Goal: Task Accomplishment & Management: Complete application form

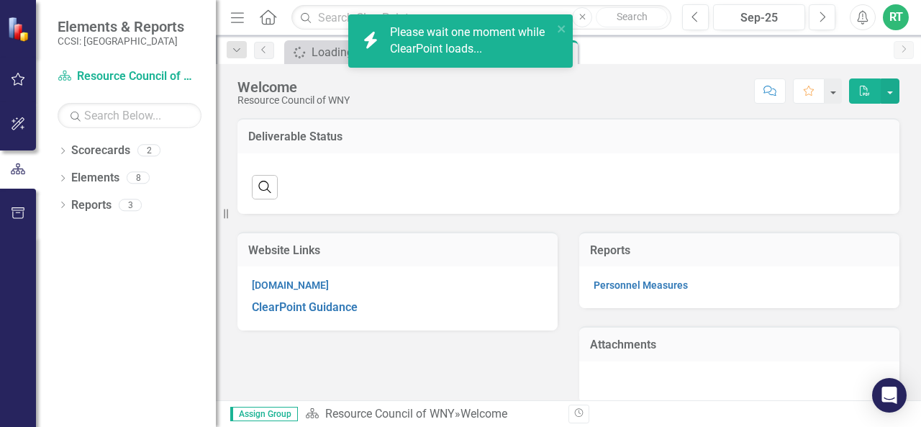
scroll to position [16, 0]
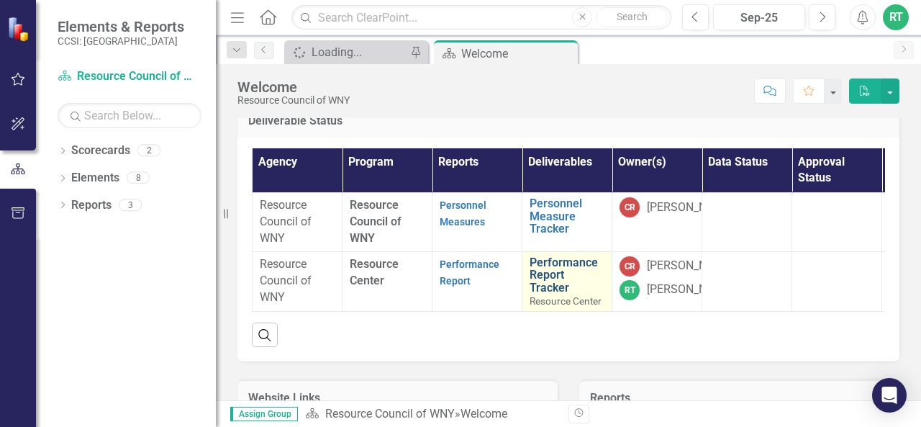
click at [565, 265] on link "Performance Report Tracker" at bounding box center [566, 275] width 75 height 38
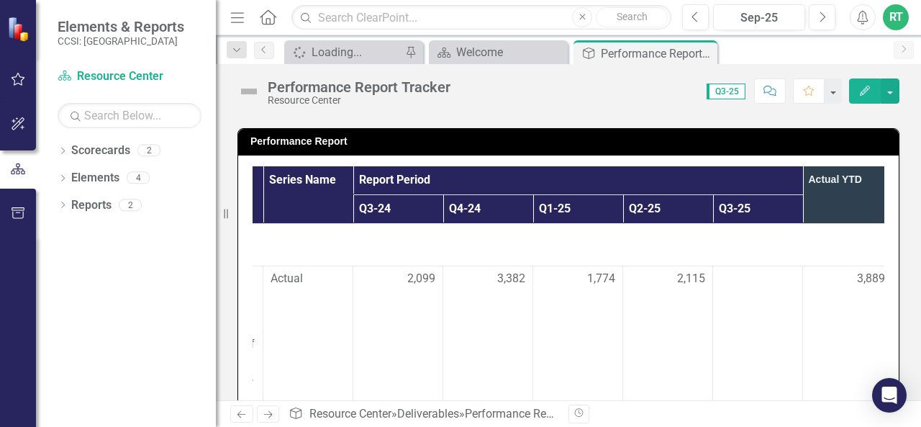
scroll to position [0, 288]
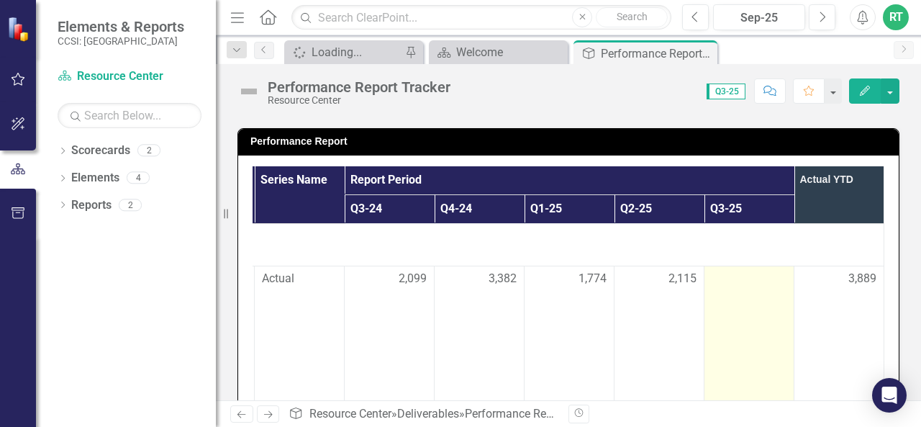
click at [711, 275] on div at bounding box center [748, 278] width 75 height 17
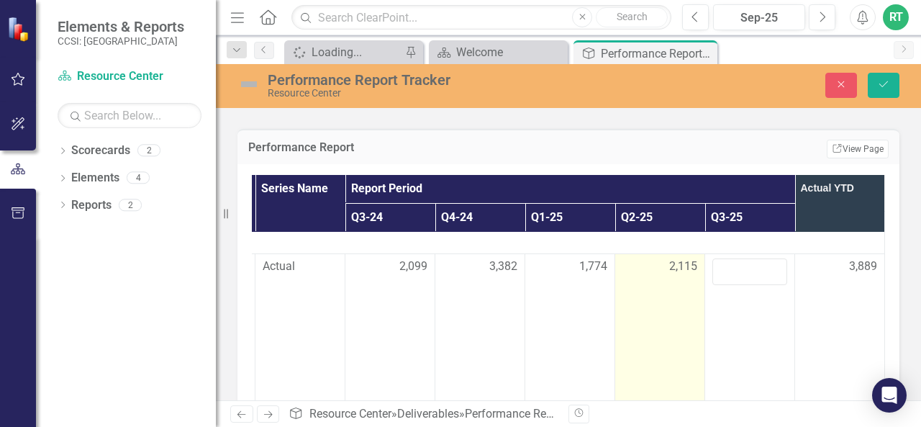
scroll to position [21, 285]
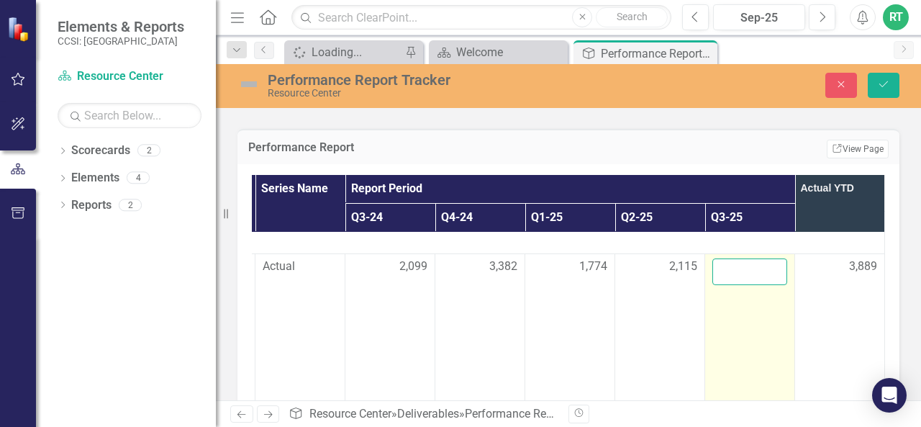
click at [720, 266] on input "number" at bounding box center [749, 271] width 75 height 27
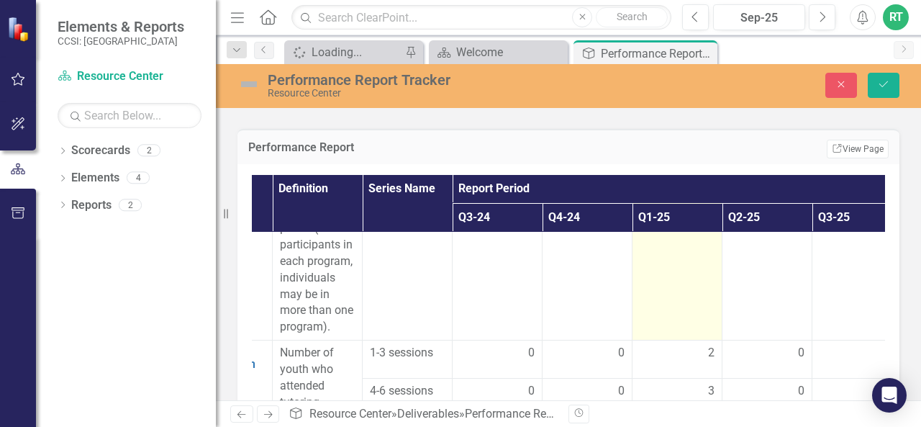
scroll to position [124, 160]
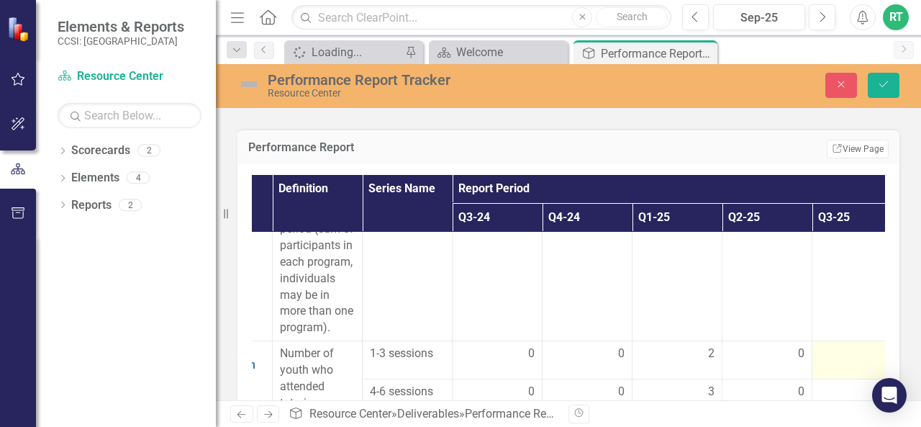
type input "2554"
click at [830, 355] on div at bounding box center [856, 353] width 75 height 17
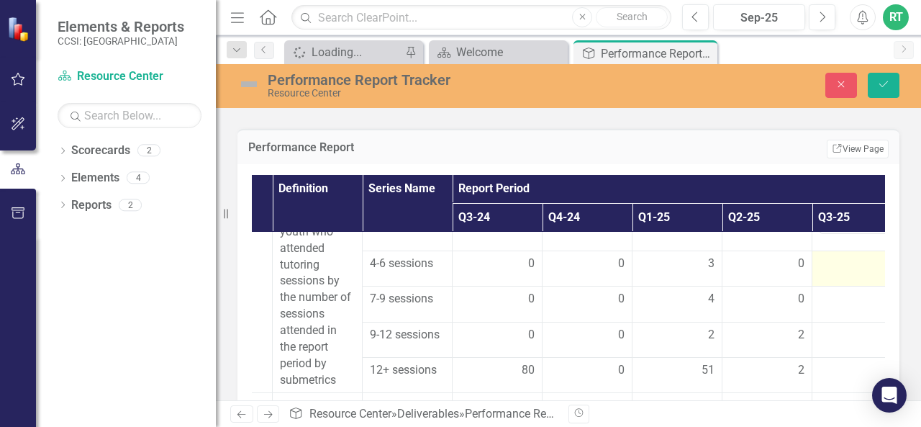
scroll to position [261, 160]
click at [827, 374] on div at bounding box center [856, 371] width 75 height 17
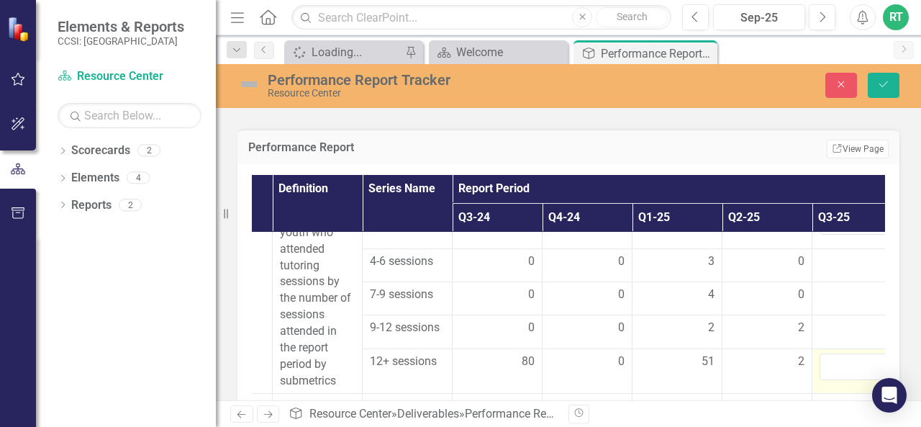
scroll to position [261, 288]
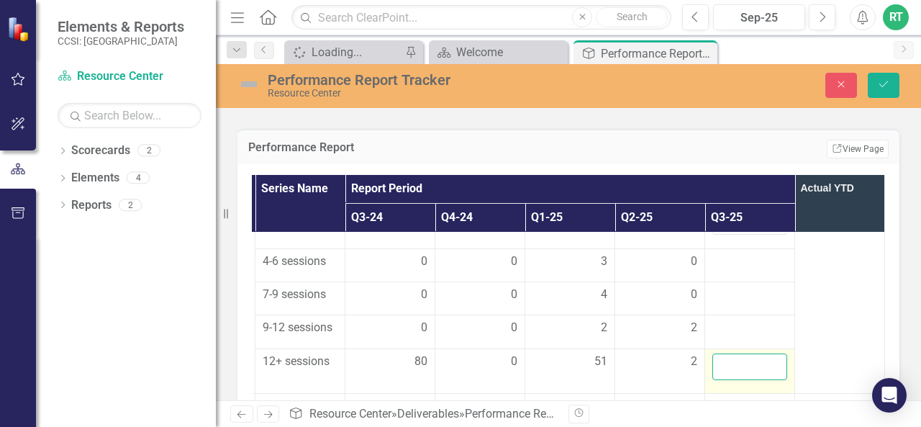
click at [719, 362] on input "number" at bounding box center [749, 366] width 75 height 27
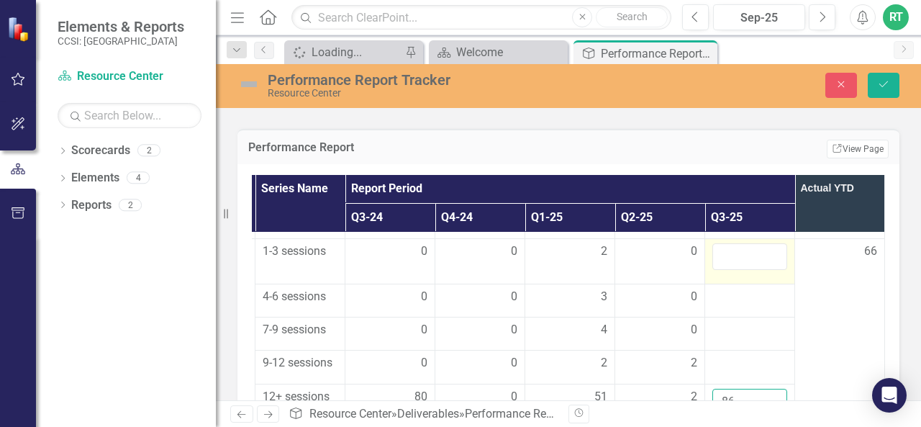
scroll to position [301, 268]
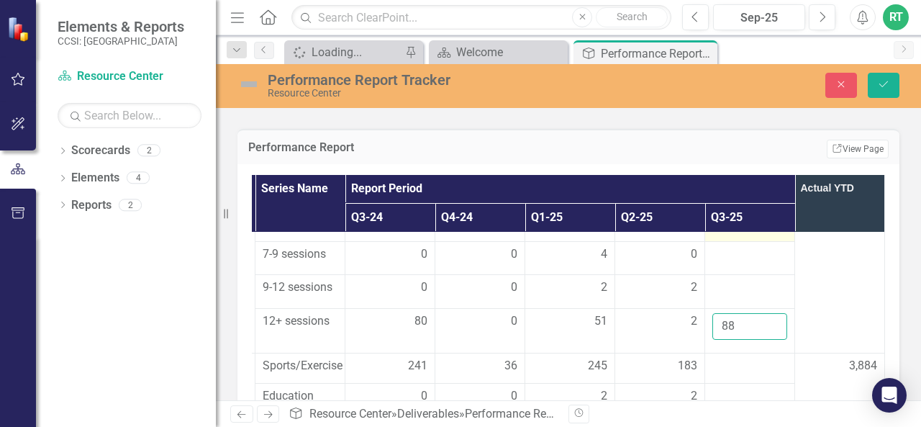
type input "8"
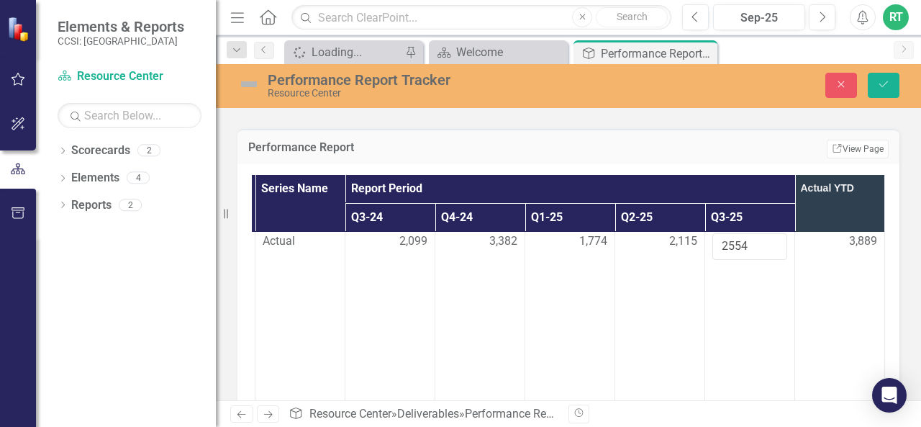
scroll to position [0, 268]
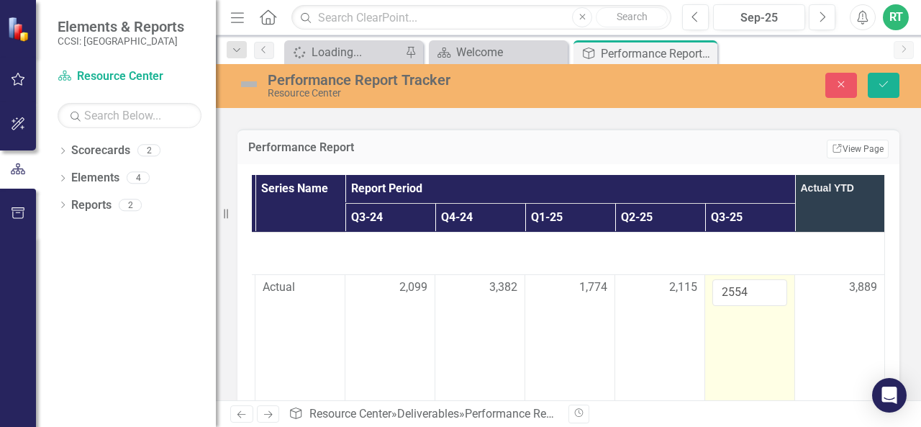
type input "53"
click at [744, 287] on input "2554" at bounding box center [749, 292] width 75 height 27
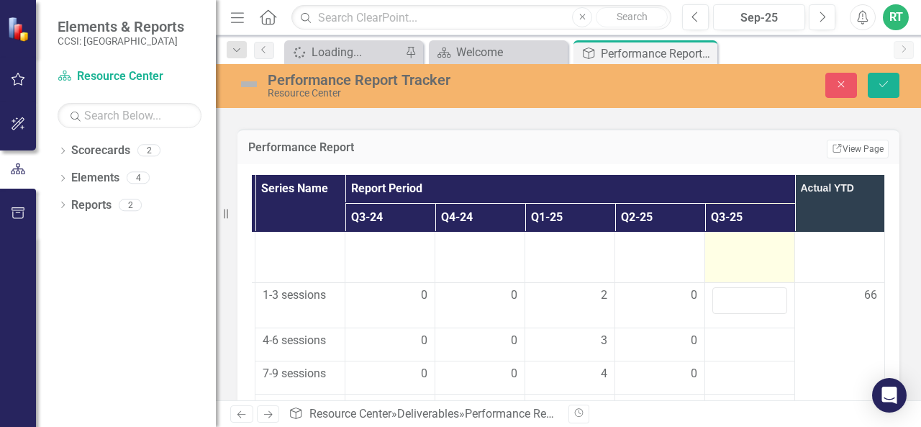
scroll to position [270, 268]
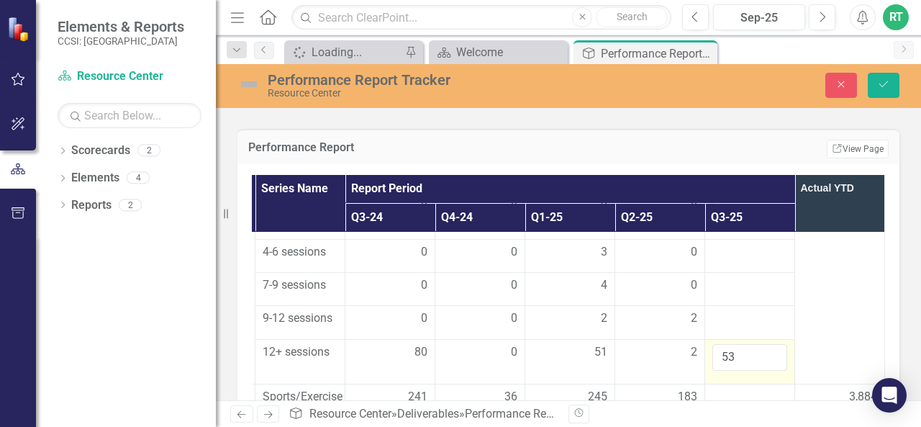
type input "2519"
click at [742, 353] on input "53" at bounding box center [749, 357] width 75 height 27
click at [150, 282] on div "Dropdown Scorecards 2 Dropdown Resource Council of WNY Resource Center Dropdown…" at bounding box center [126, 283] width 180 height 288
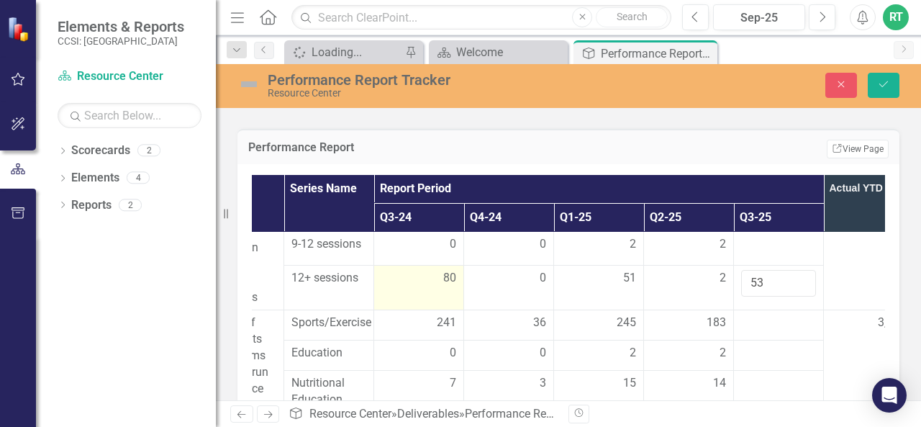
scroll to position [345, 242]
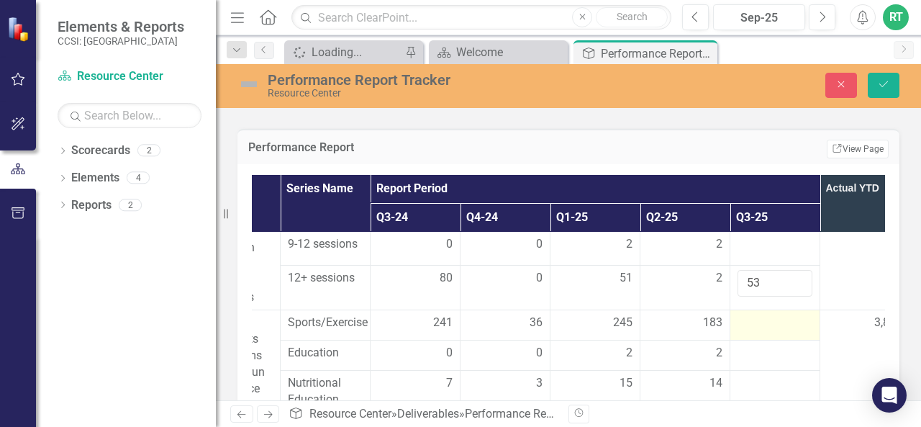
click at [804, 327] on div at bounding box center [774, 322] width 75 height 17
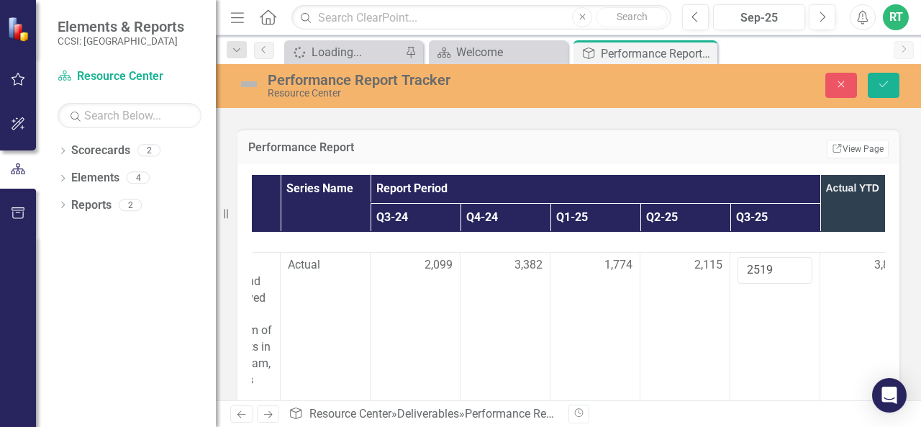
scroll to position [191, 242]
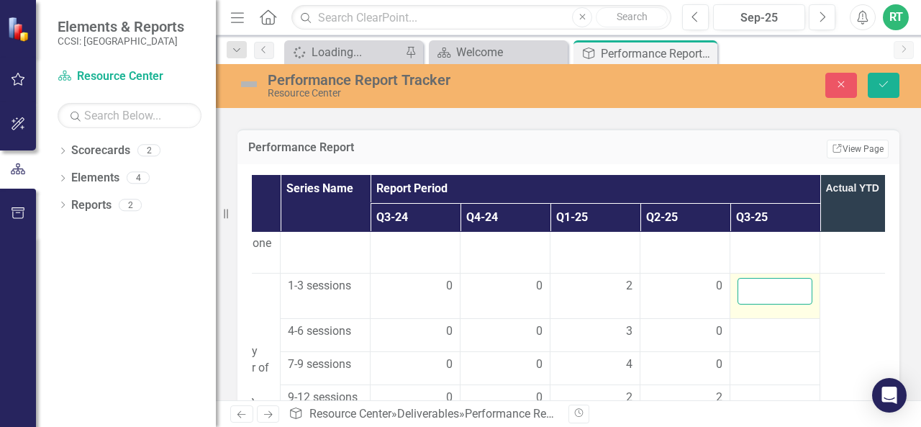
click at [784, 290] on input "number" at bounding box center [774, 291] width 75 height 27
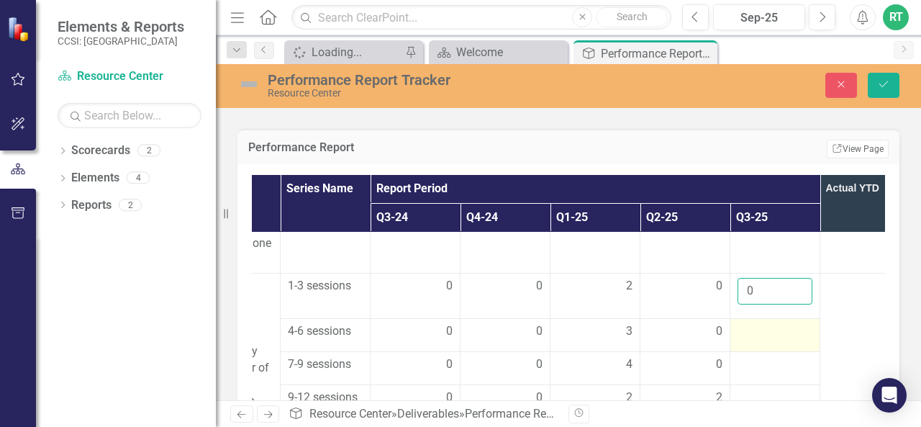
type input "0"
click at [758, 337] on td at bounding box center [775, 334] width 90 height 33
click at [757, 332] on div at bounding box center [774, 331] width 75 height 17
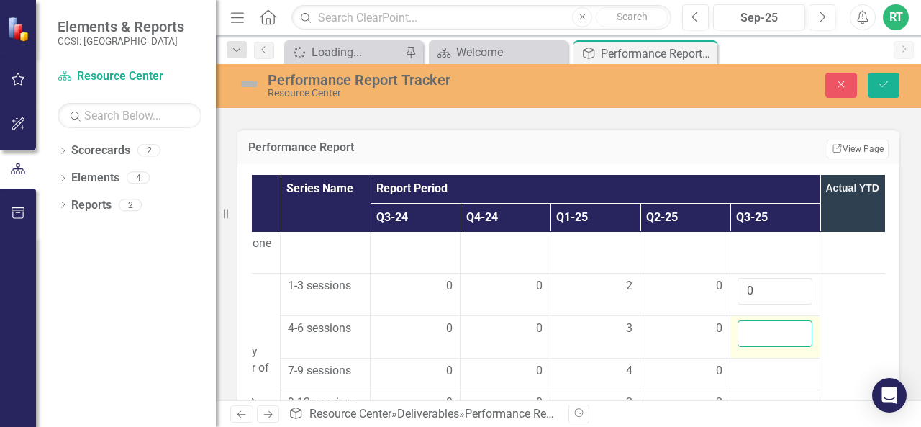
click at [757, 332] on input "number" at bounding box center [774, 333] width 75 height 27
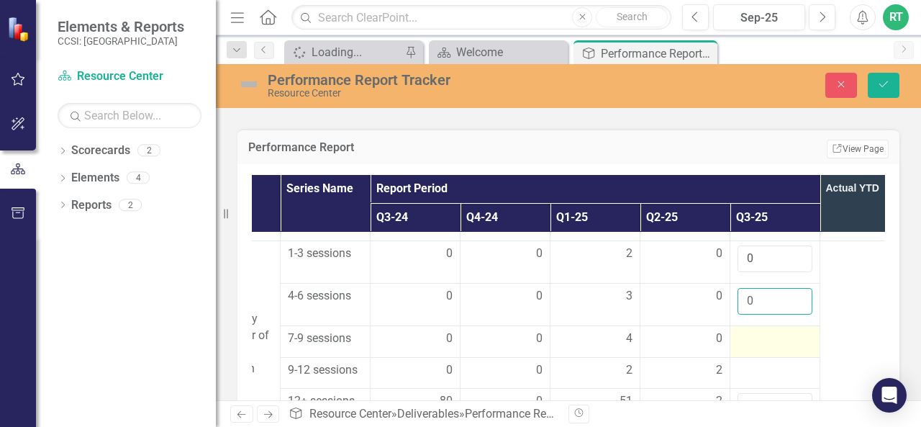
type input "0"
click at [757, 337] on div at bounding box center [774, 338] width 75 height 17
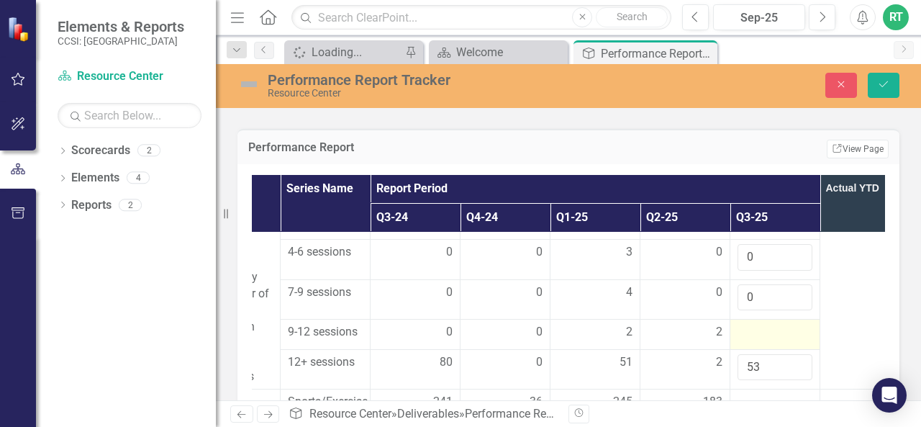
type input "0"
click at [760, 327] on div at bounding box center [774, 332] width 75 height 17
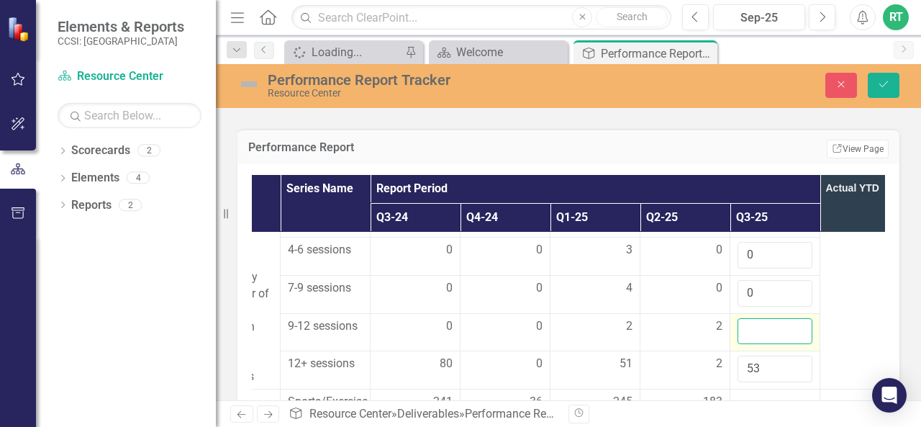
click at [760, 327] on input "number" at bounding box center [774, 331] width 75 height 27
type input "0"
click at [761, 360] on input "53" at bounding box center [774, 368] width 75 height 27
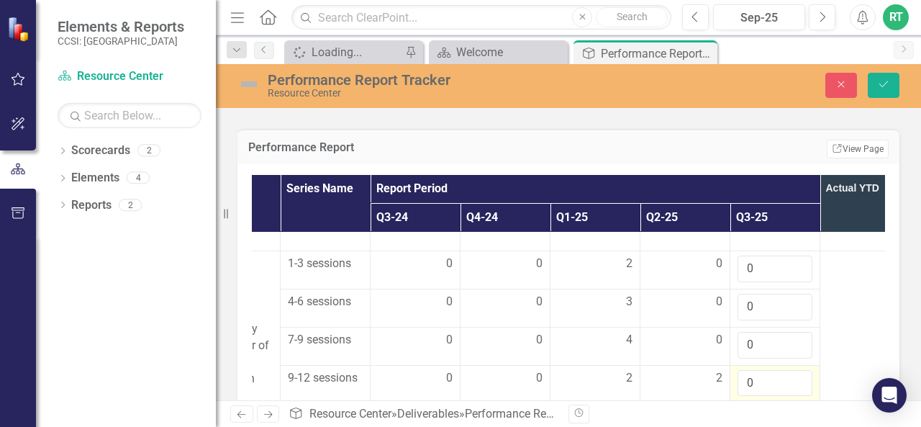
scroll to position [213, 242]
type input "52"
click at [758, 304] on input "0" at bounding box center [774, 307] width 75 height 27
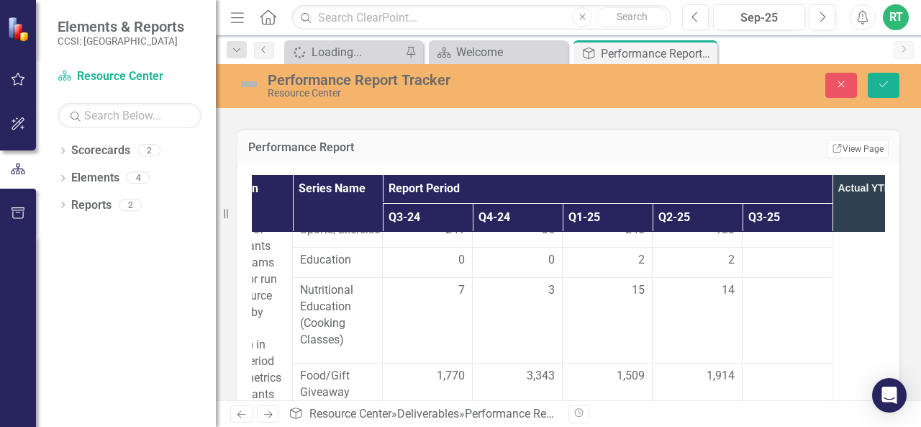
scroll to position [440, 229]
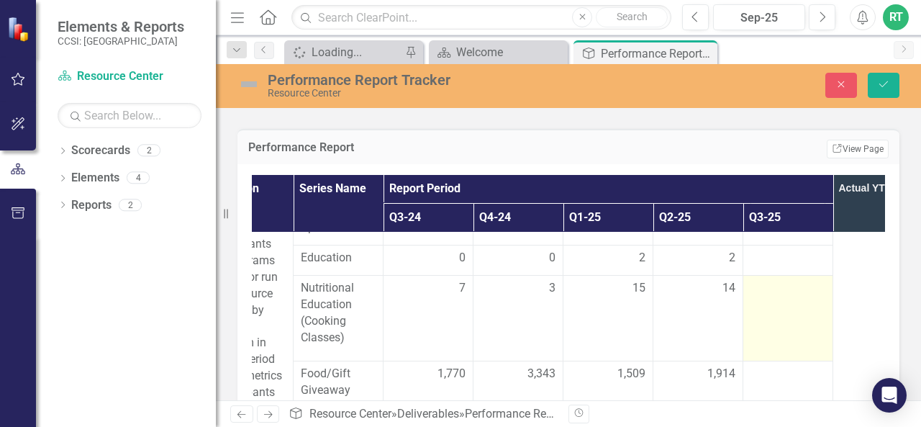
type input "1"
click at [767, 304] on td at bounding box center [788, 318] width 90 height 85
click at [767, 293] on input "number" at bounding box center [787, 293] width 75 height 27
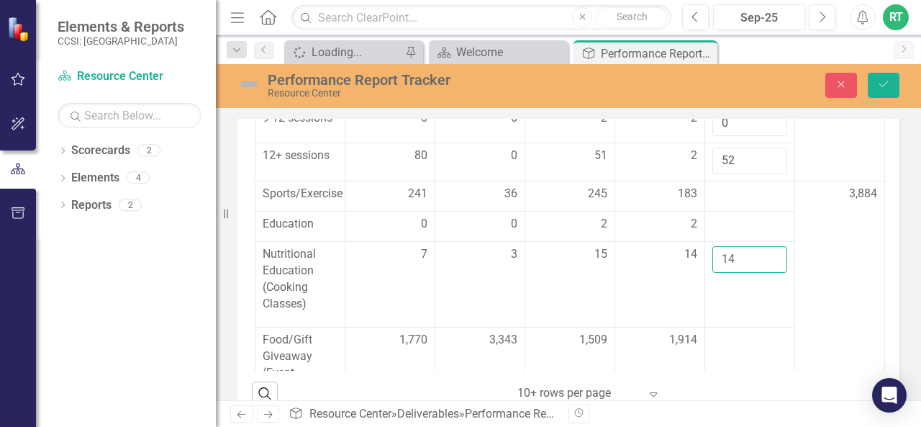
scroll to position [348, 268]
type input "14"
click at [738, 188] on div at bounding box center [749, 194] width 75 height 17
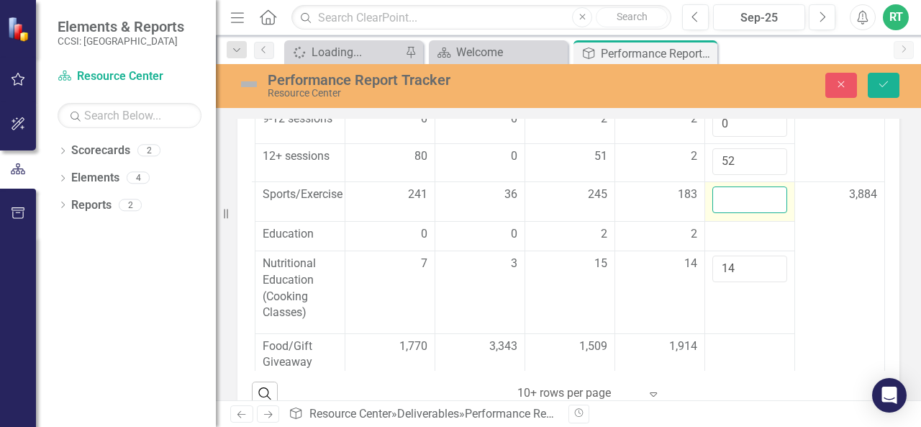
click at [738, 188] on input "number" at bounding box center [749, 199] width 75 height 27
type input "524"
click at [735, 236] on div at bounding box center [749, 234] width 75 height 17
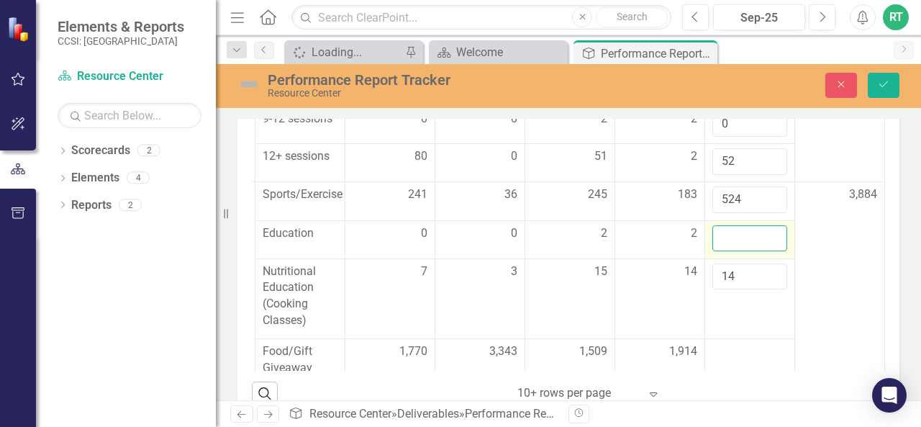
click at [735, 236] on input "number" at bounding box center [749, 238] width 75 height 27
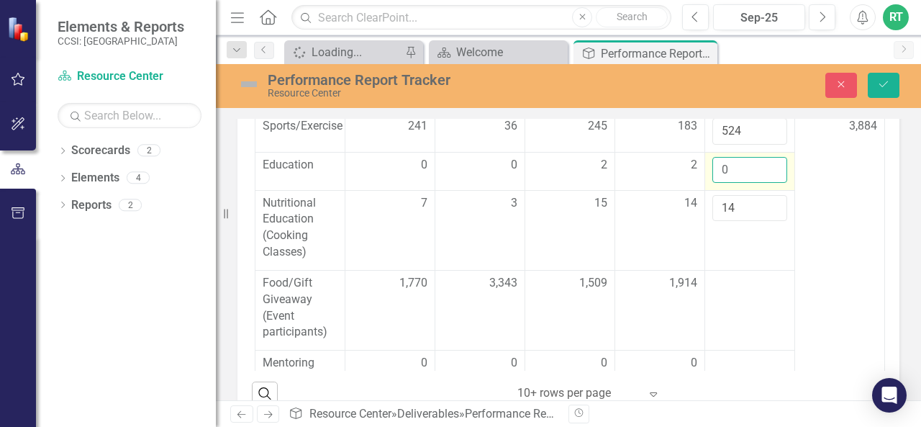
scroll to position [453, 258]
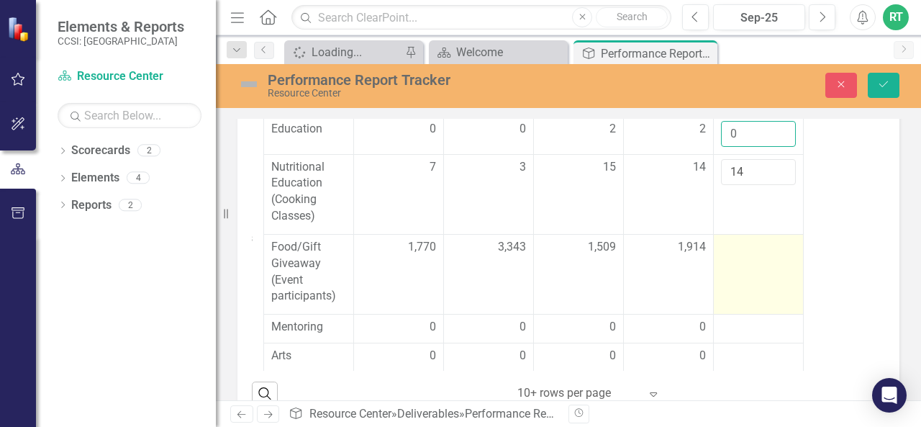
type input "0"
click at [737, 256] on td at bounding box center [759, 274] width 90 height 80
click at [737, 256] on input "number" at bounding box center [758, 252] width 75 height 27
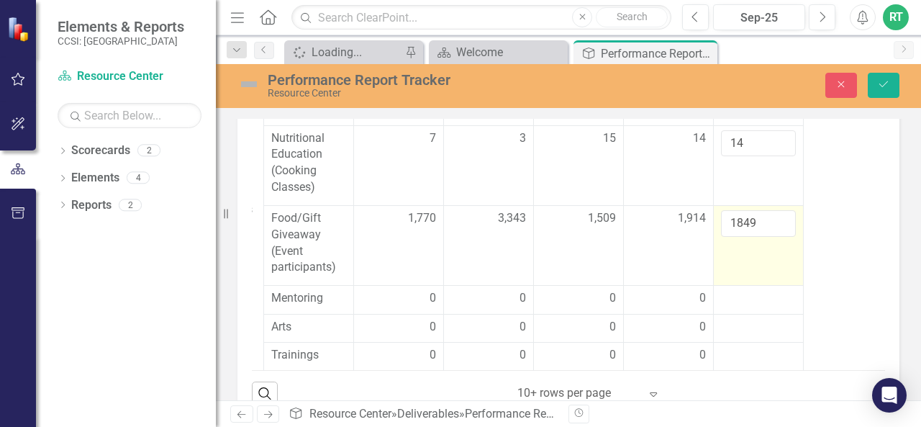
scroll to position [490, 258]
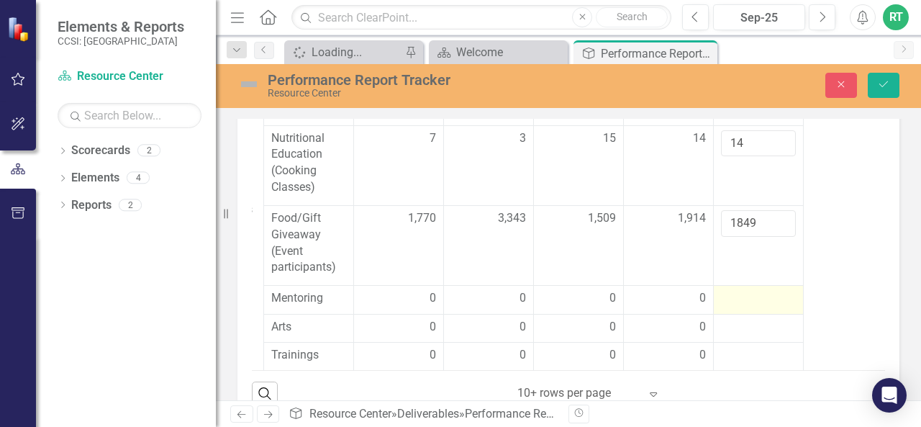
type input "1849"
click at [738, 291] on div at bounding box center [758, 298] width 75 height 17
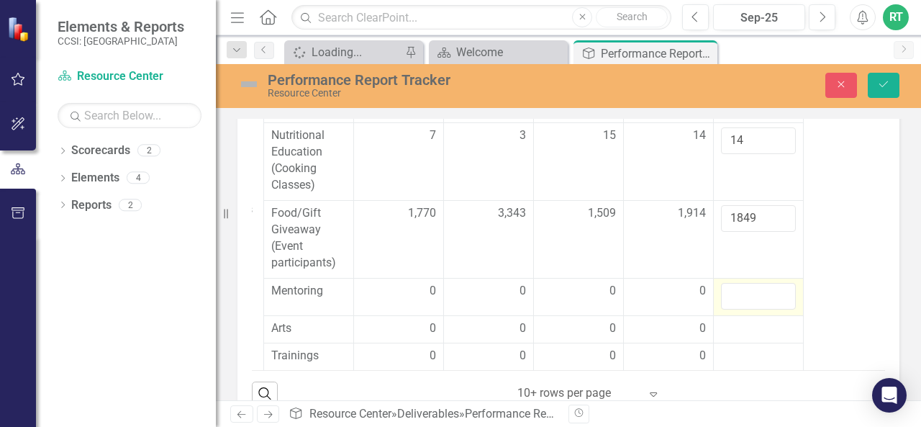
click at [738, 291] on input "number" at bounding box center [758, 296] width 75 height 27
type input "-1"
type input "-6"
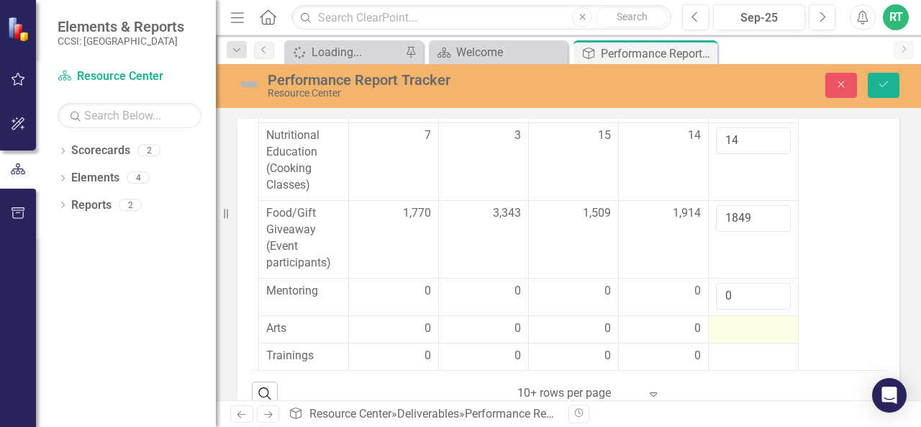
type input "0"
click at [729, 320] on div at bounding box center [753, 328] width 75 height 17
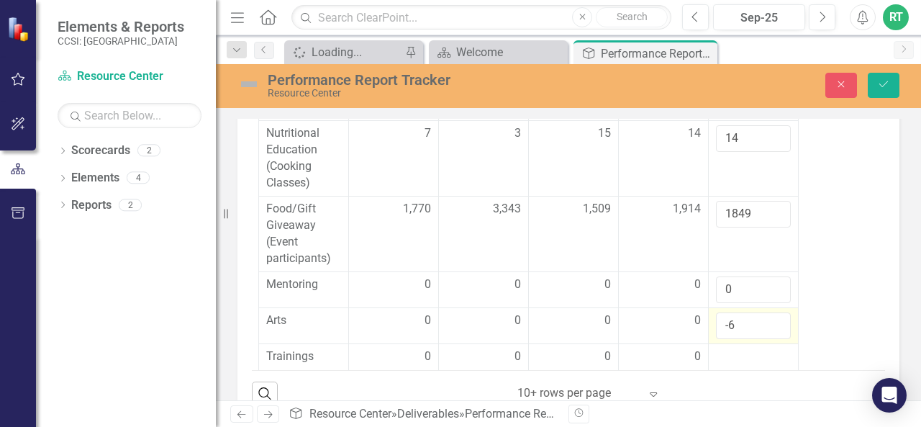
type input "-5"
type input "0"
click at [737, 348] on div at bounding box center [753, 356] width 75 height 17
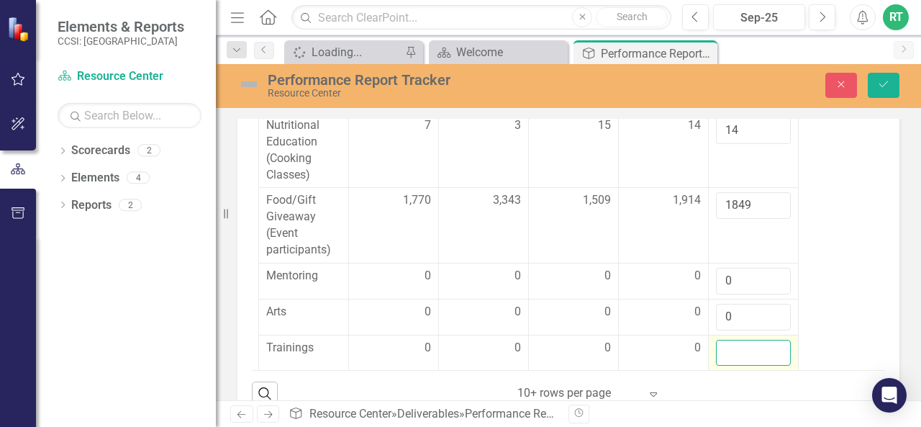
click at [737, 346] on input "number" at bounding box center [753, 353] width 75 height 27
type input "-2"
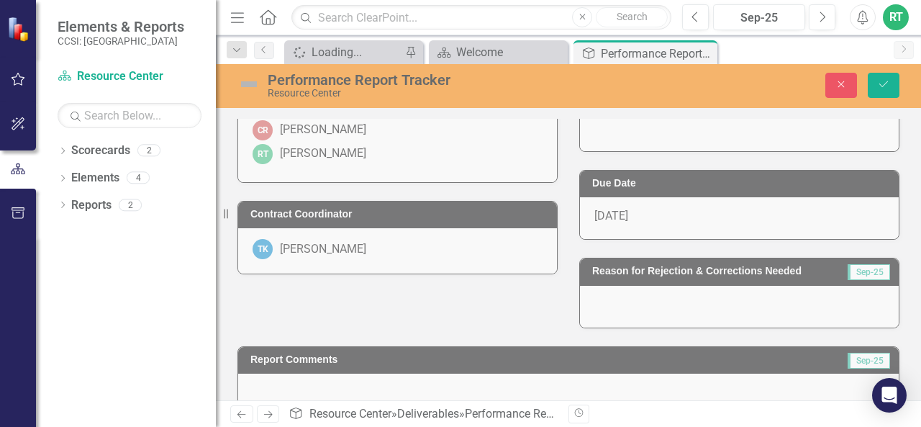
scroll to position [0, 0]
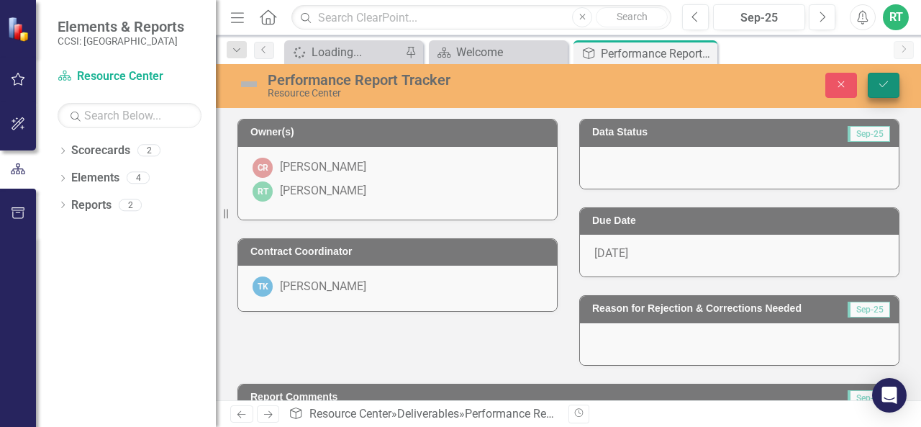
type input "0"
click at [889, 86] on icon "Save" at bounding box center [883, 84] width 13 height 10
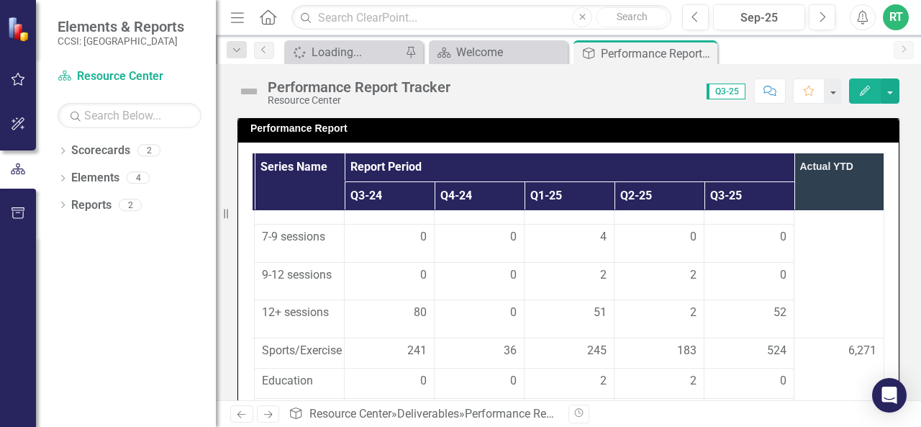
scroll to position [305, 288]
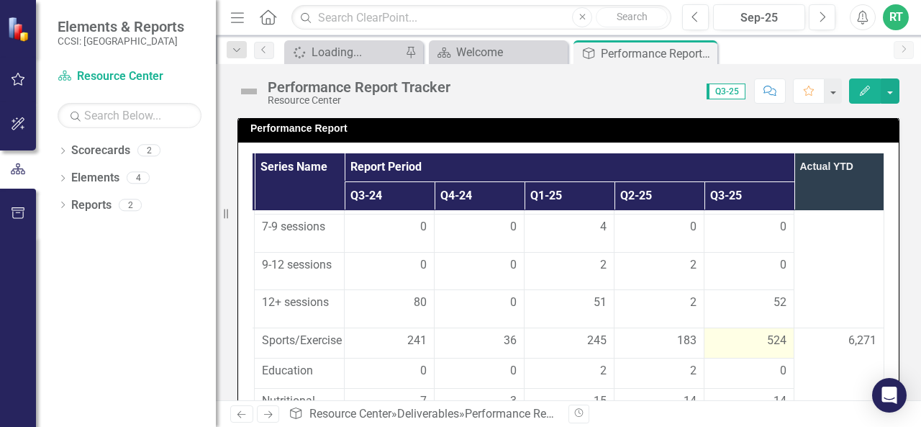
click at [767, 344] on span "524" at bounding box center [776, 340] width 19 height 17
click at [767, 335] on span "524" at bounding box center [776, 340] width 19 height 17
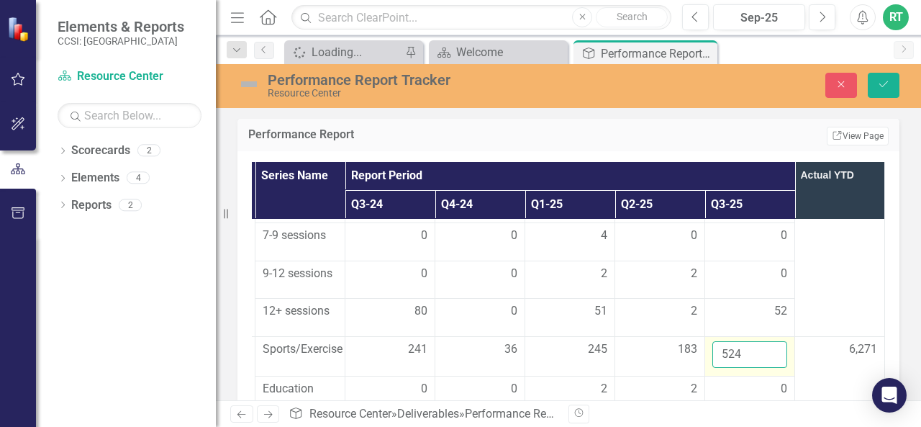
drag, startPoint x: 730, startPoint y: 356, endPoint x: 699, endPoint y: 352, distance: 31.9
click at [712, 352] on input "524" at bounding box center [749, 354] width 75 height 27
type input "601"
click at [805, 312] on td "119" at bounding box center [840, 242] width 90 height 190
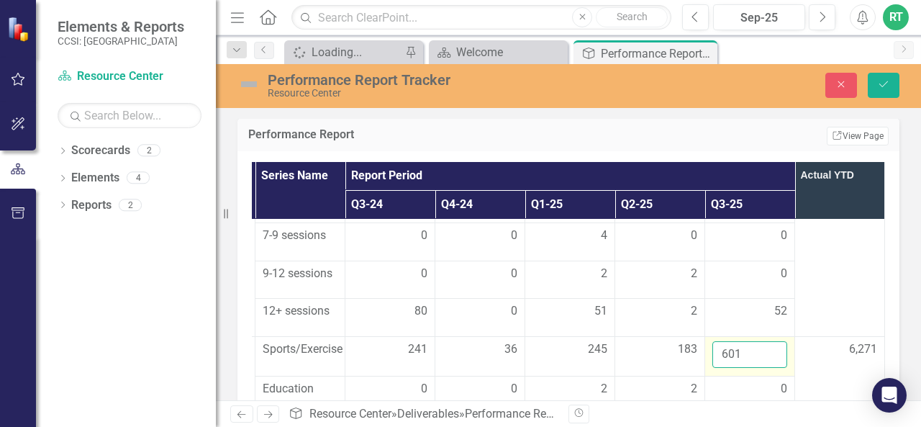
click at [757, 359] on input "601" at bounding box center [749, 354] width 75 height 27
click at [712, 388] on div "0" at bounding box center [749, 389] width 75 height 17
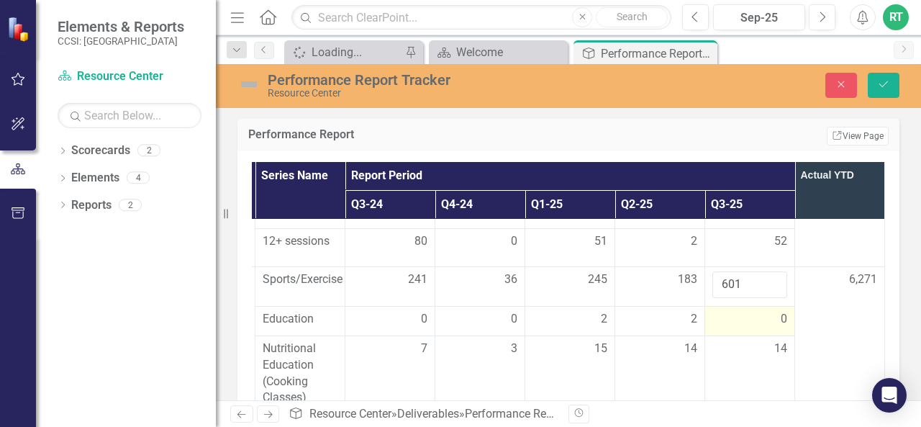
scroll to position [374, 288]
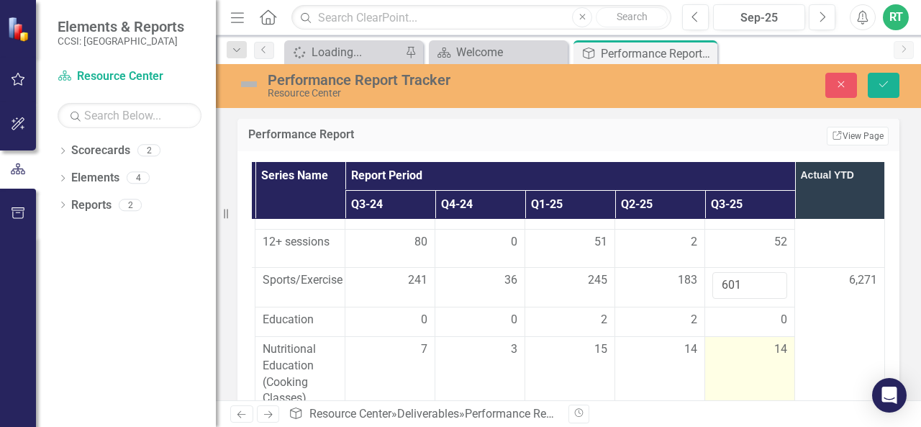
click at [715, 363] on td "14" at bounding box center [750, 377] width 90 height 83
click at [721, 357] on input "14" at bounding box center [749, 354] width 75 height 27
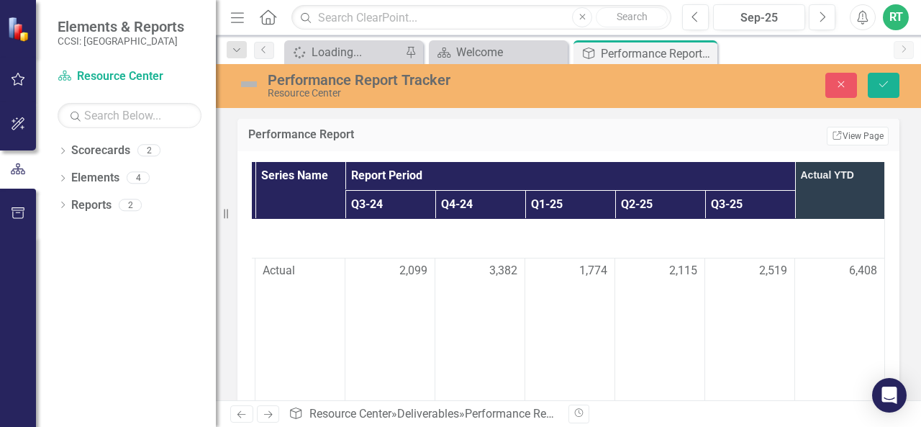
scroll to position [0, 288]
click at [904, 245] on div "Owner(s) CR [PERSON_NAME] RT [PERSON_NAME] Contract Coordinator TK [PERSON_NAME…" at bounding box center [568, 239] width 705 height 988
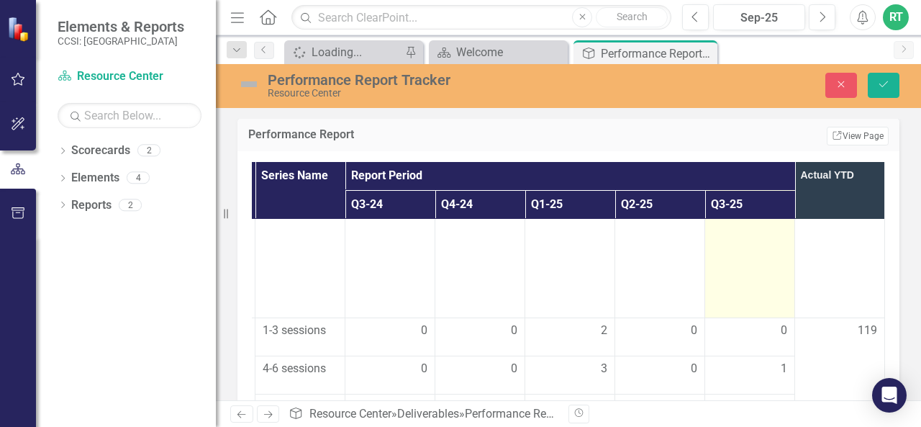
scroll to position [137, 288]
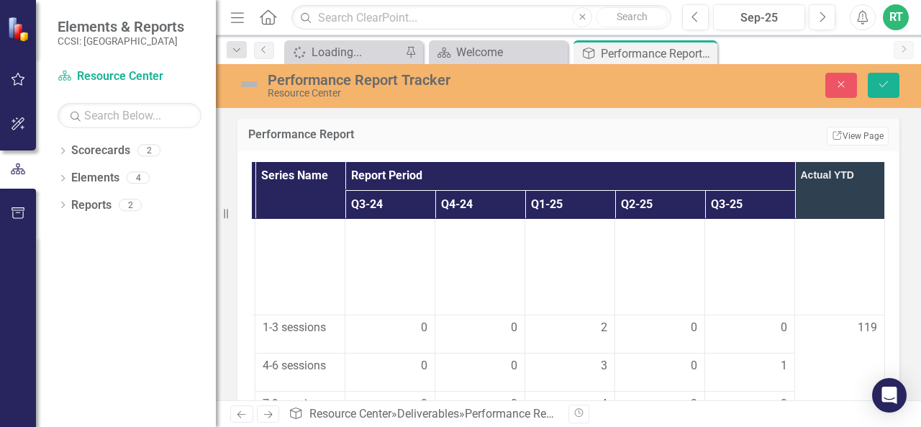
click at [802, 324] on div "119" at bounding box center [839, 327] width 75 height 17
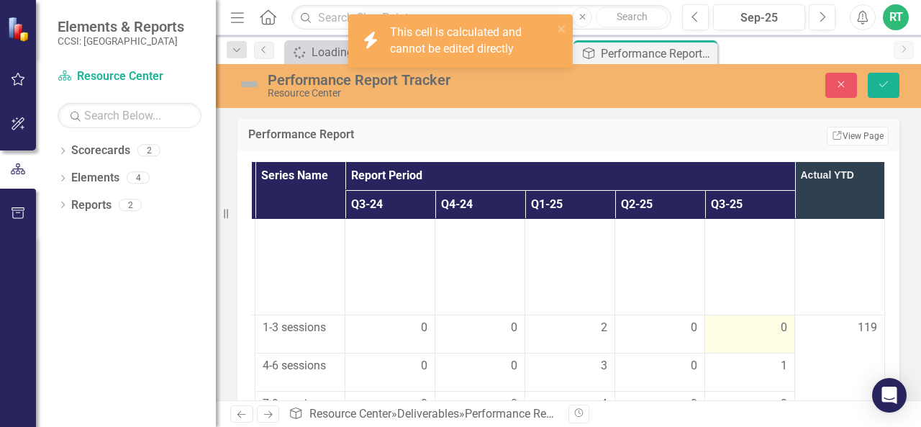
click at [747, 336] on td "0" at bounding box center [750, 334] width 90 height 38
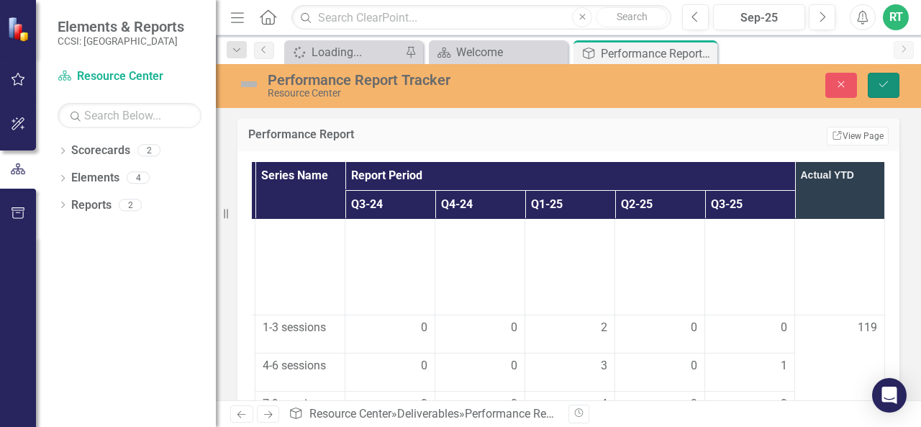
click at [881, 81] on icon "Save" at bounding box center [883, 84] width 13 height 10
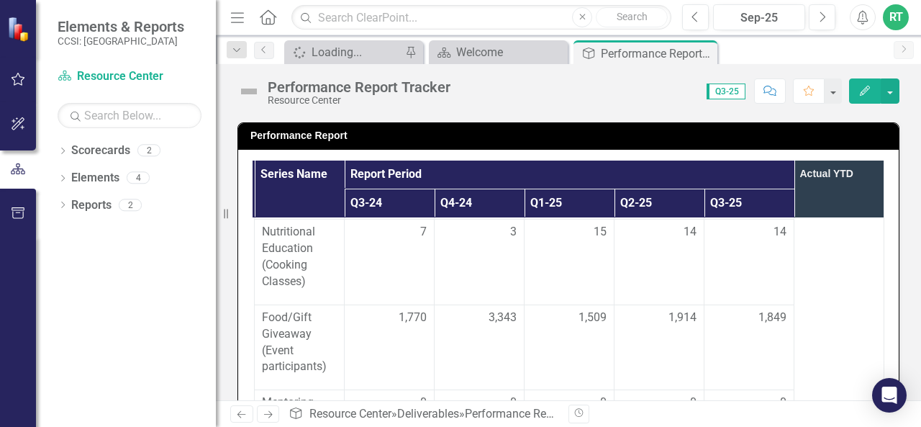
scroll to position [458, 288]
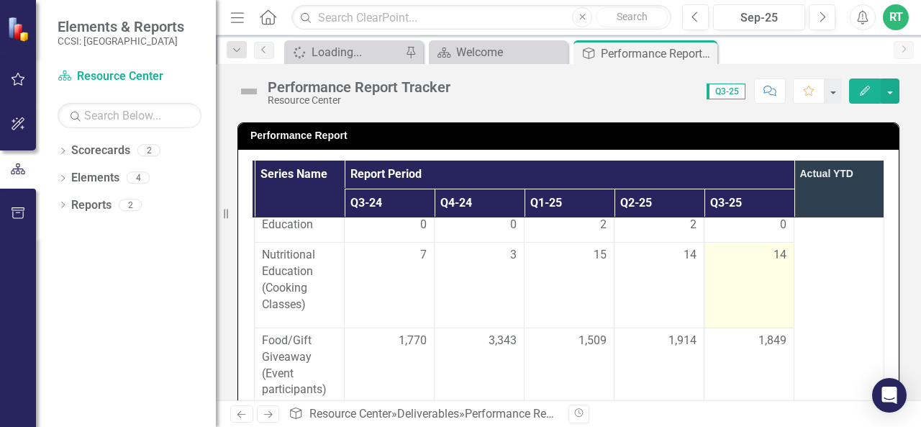
click at [749, 256] on div "14" at bounding box center [748, 255] width 75 height 17
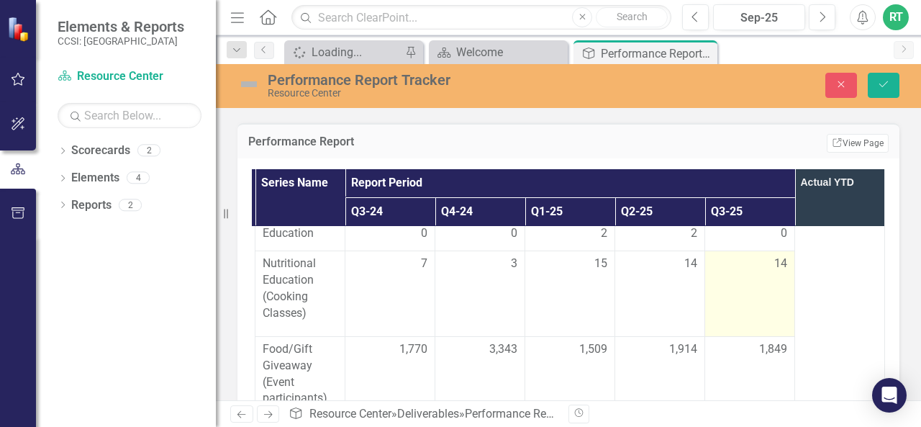
scroll to position [458, 288]
click at [714, 260] on input "14" at bounding box center [749, 268] width 75 height 27
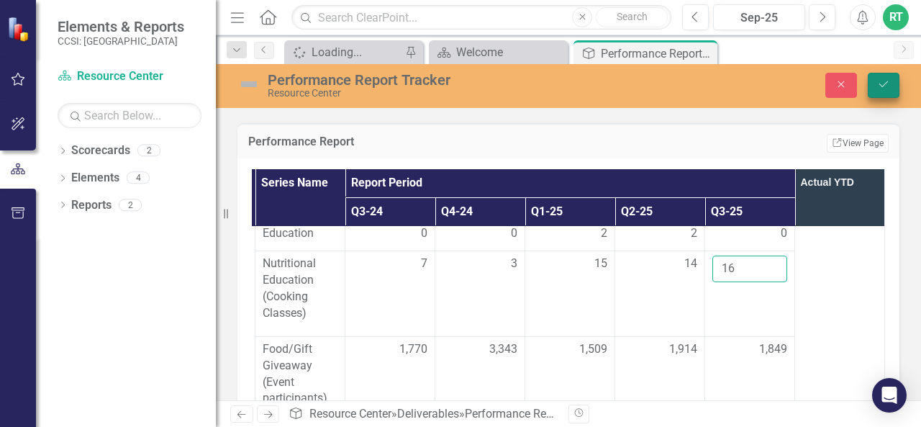
type input "16"
click at [886, 83] on icon "Save" at bounding box center [883, 84] width 13 height 10
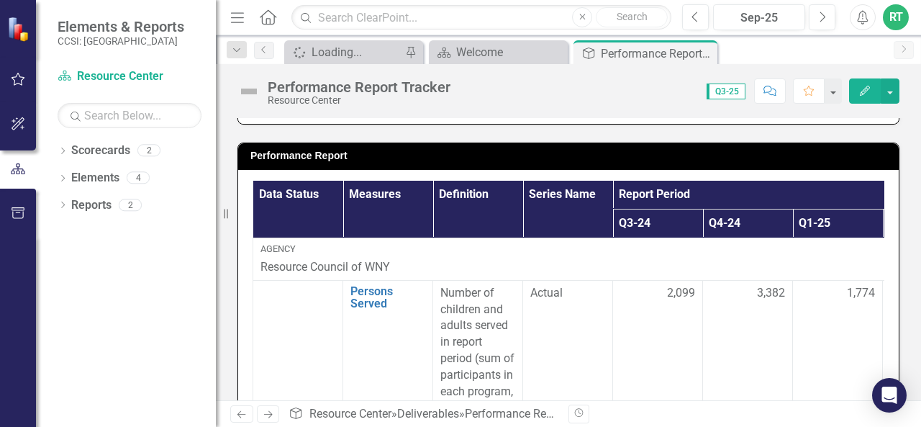
scroll to position [328, 0]
click at [287, 217] on th "Data Status" at bounding box center [298, 209] width 90 height 57
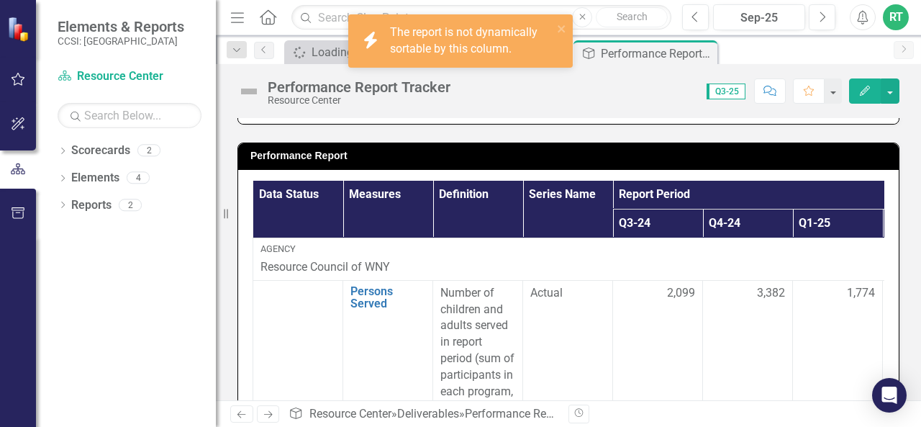
scroll to position [45, 0]
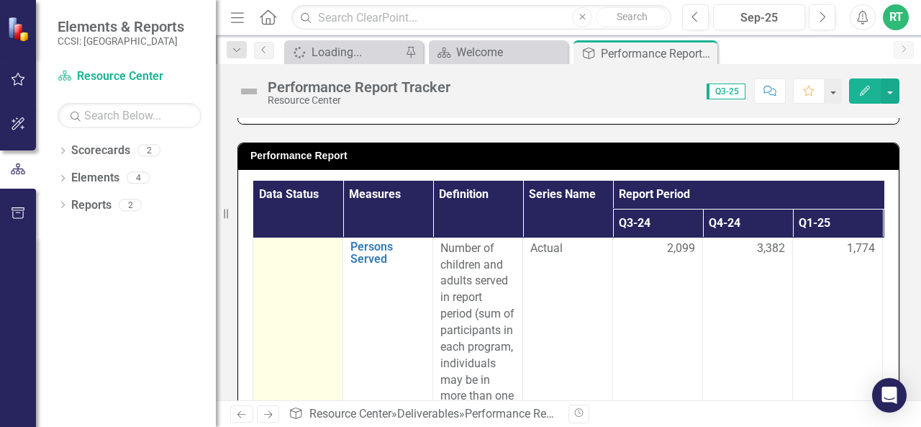
drag, startPoint x: 286, startPoint y: 269, endPoint x: 275, endPoint y: 268, distance: 10.8
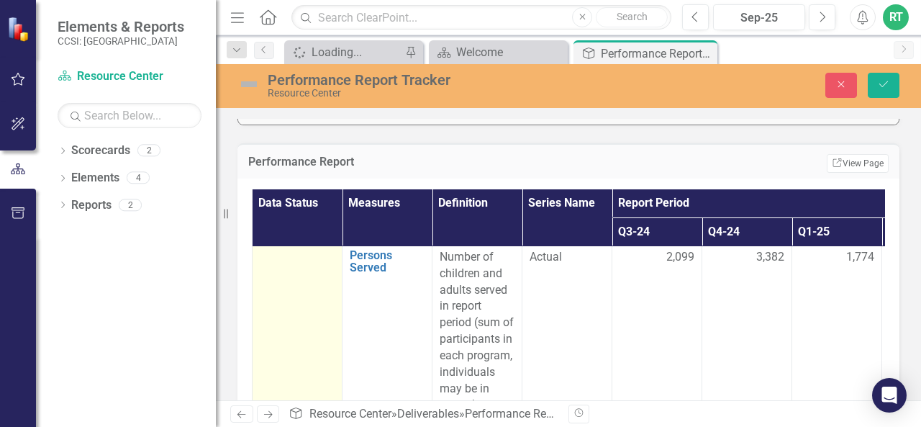
click at [295, 262] on div "Not Defined" at bounding box center [290, 261] width 40 height 17
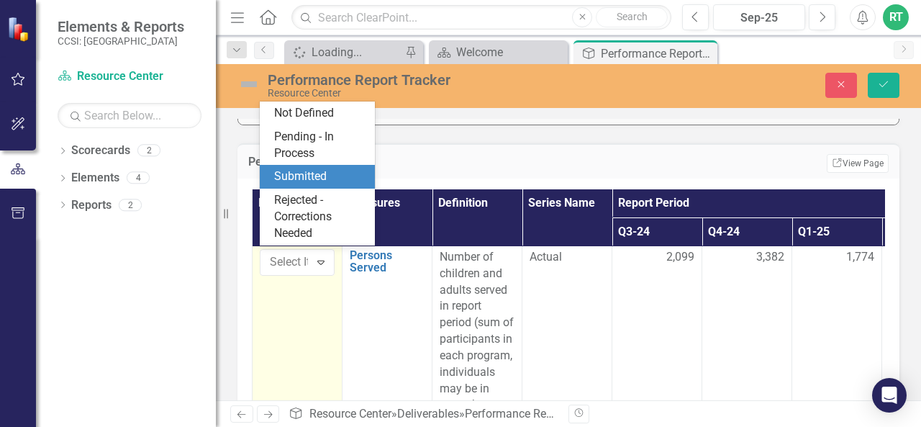
click at [314, 182] on div "Submitted" at bounding box center [320, 176] width 92 height 17
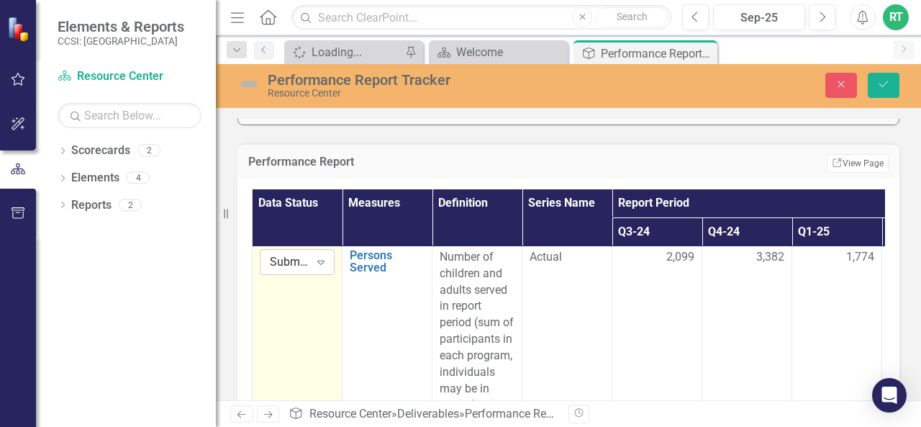
click at [314, 256] on icon "Expand" at bounding box center [321, 262] width 14 height 12
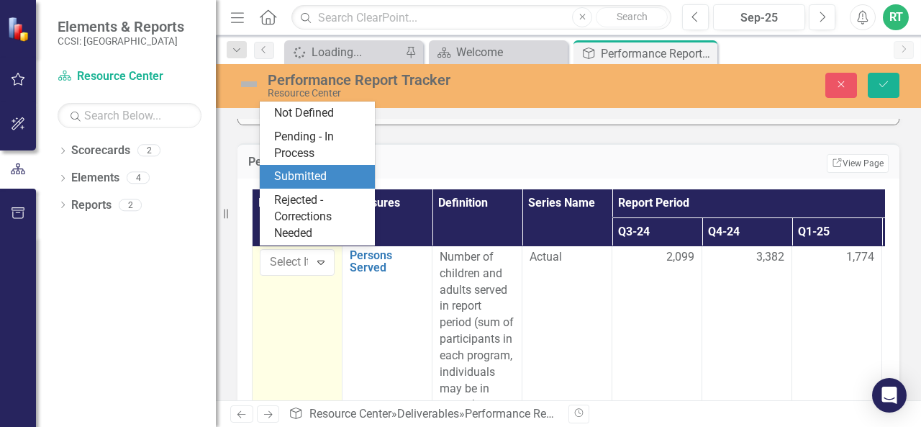
click at [340, 180] on div "Submitted" at bounding box center [320, 176] width 92 height 17
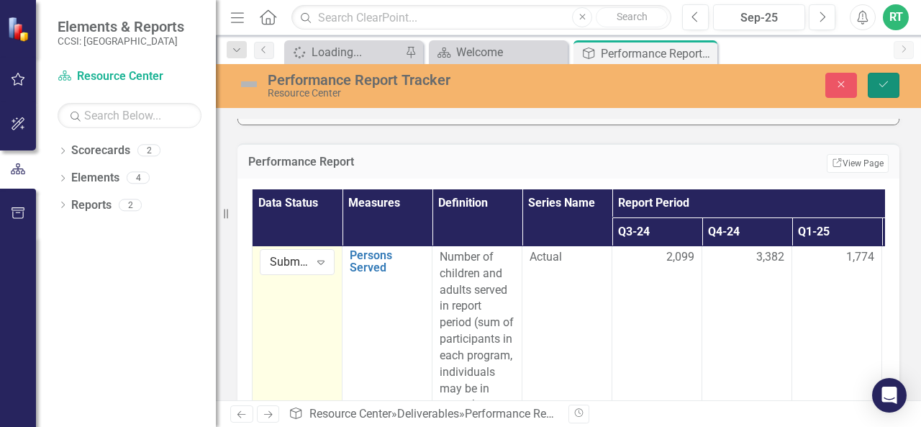
click at [894, 84] on button "Save" at bounding box center [884, 85] width 32 height 25
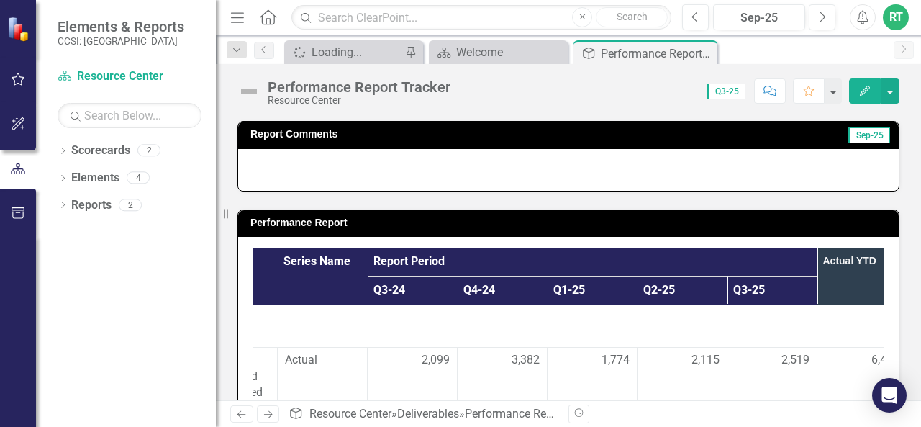
scroll to position [0, 288]
